Goal: Find specific page/section: Find specific page/section

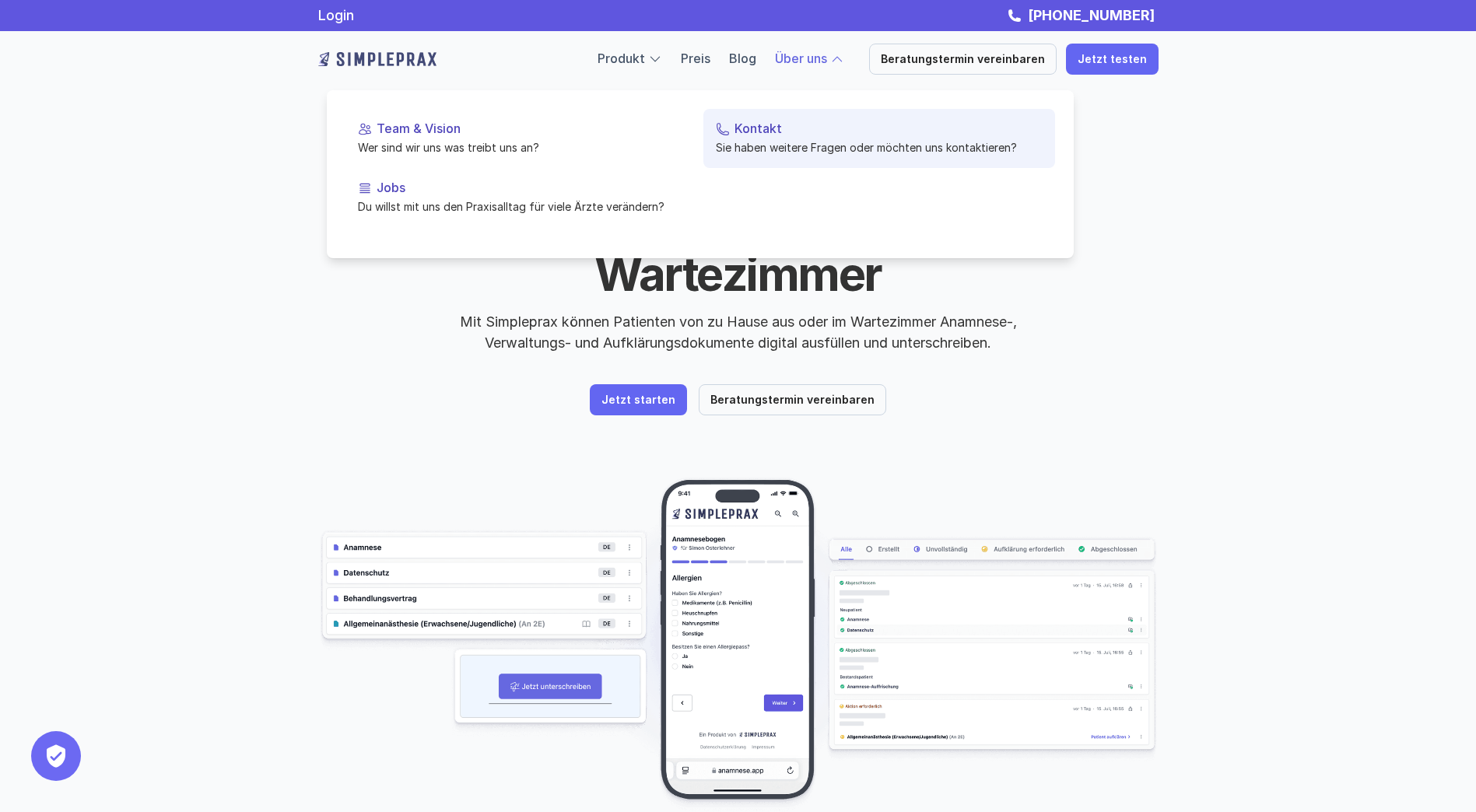
click at [777, 137] on link "Kontakt Sie haben weitere Fragen oder möchten uns kontaktieren?" at bounding box center [879, 138] width 352 height 59
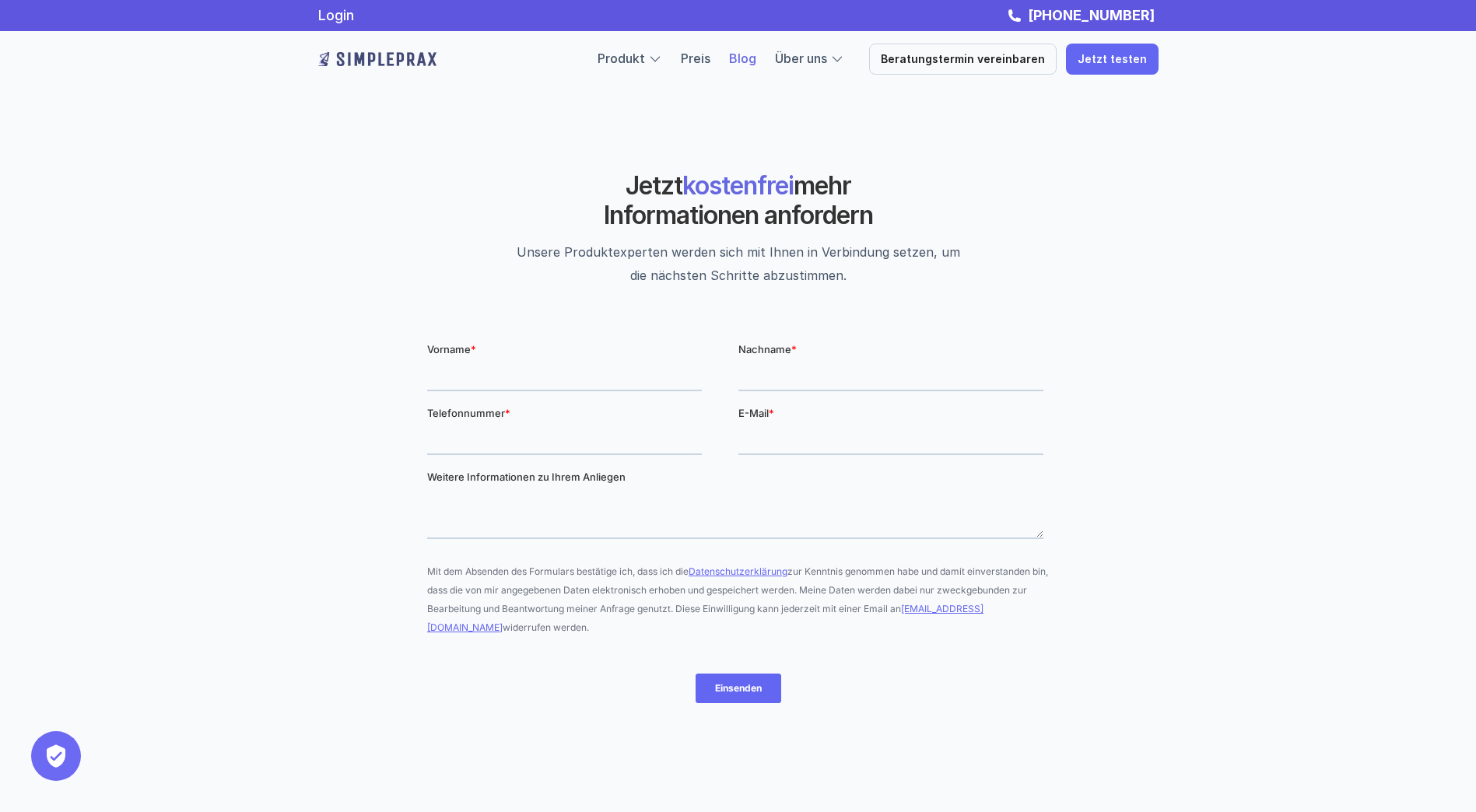
click at [755, 63] on link "Blog" at bounding box center [742, 58] width 27 height 15
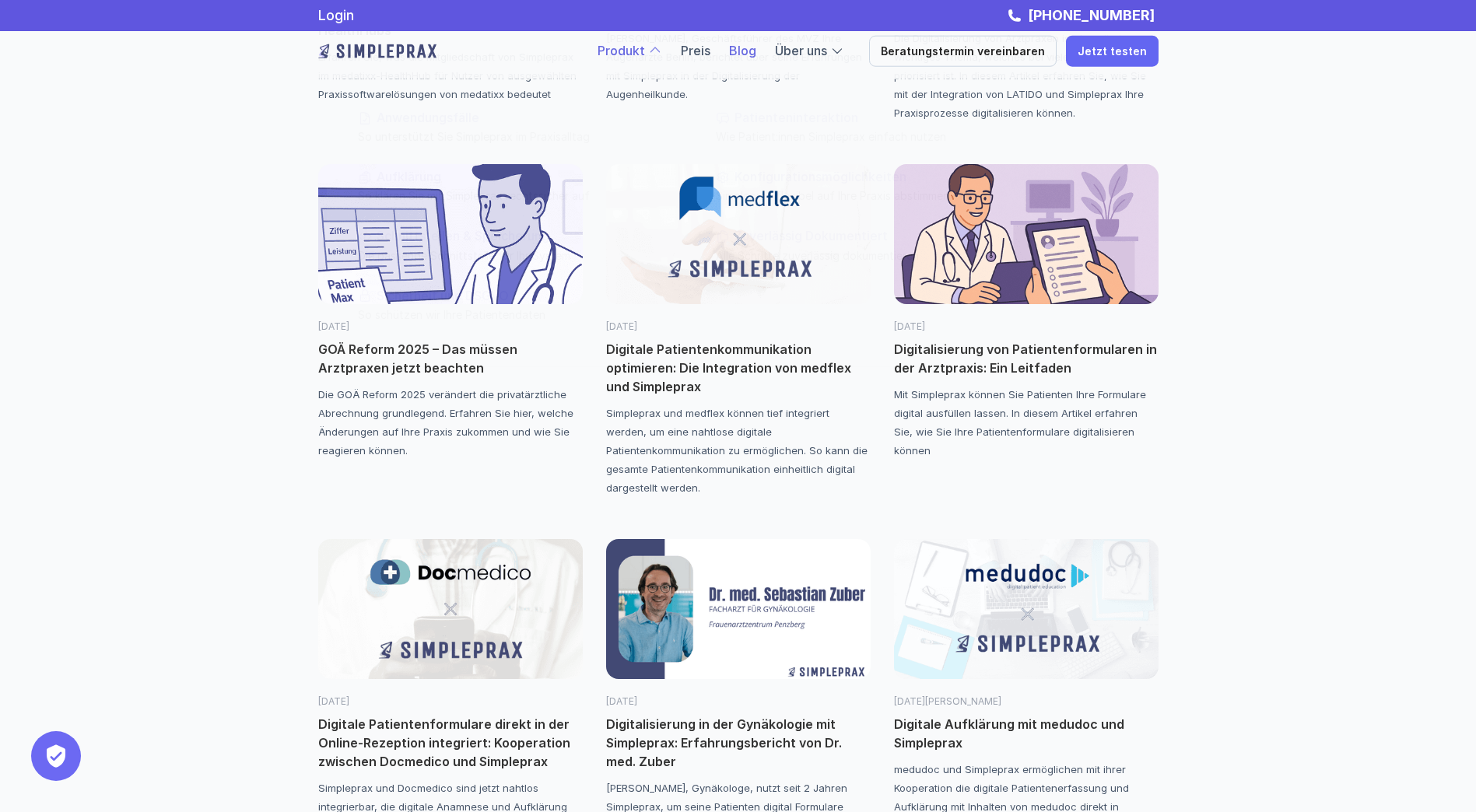
scroll to position [311, 0]
